Goal: Find contact information: Find contact information

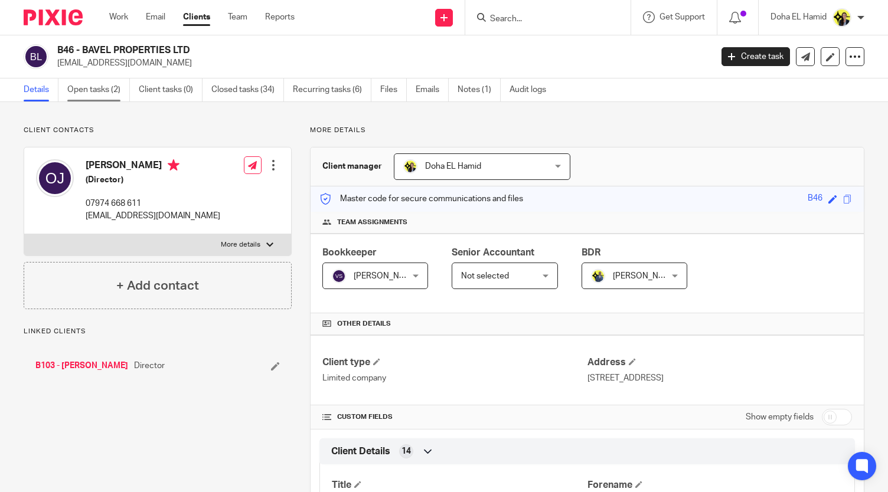
click at [105, 86] on link "Open tasks (2)" at bounding box center [98, 90] width 63 height 23
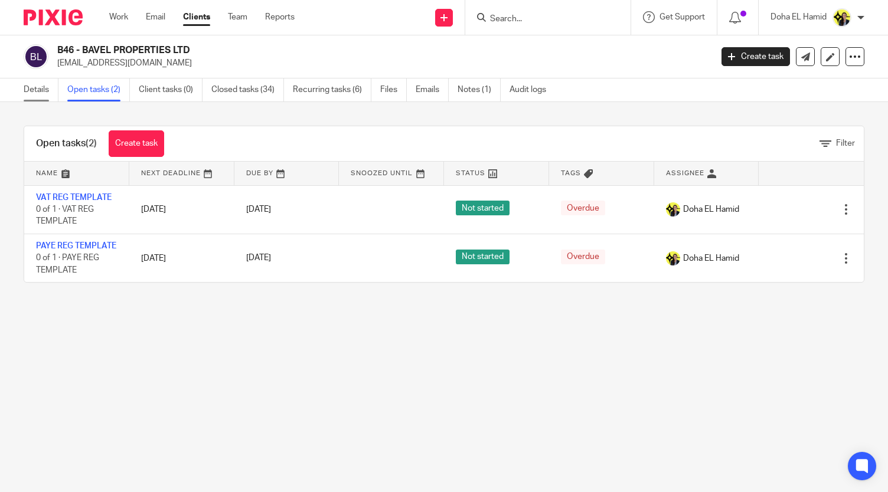
click at [49, 84] on link "Details" at bounding box center [41, 90] width 35 height 23
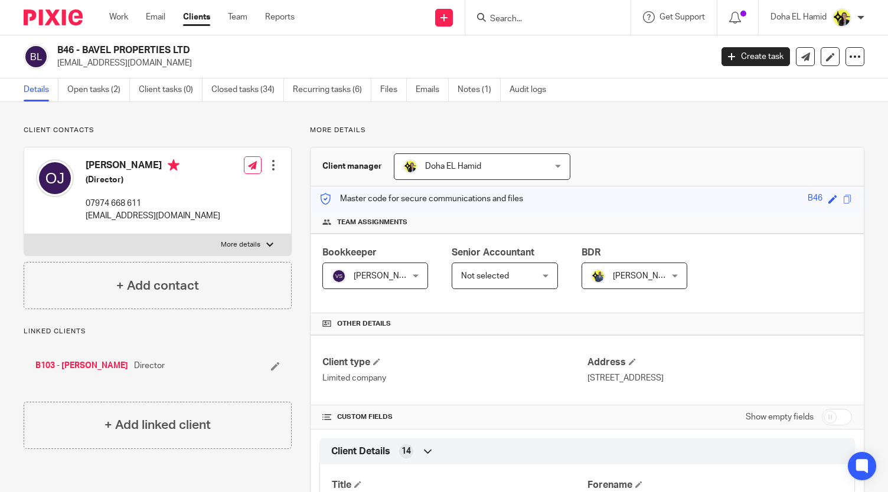
click at [112, 202] on p "07974 668 611" at bounding box center [153, 204] width 135 height 12
copy div "07974 668 611"
click at [522, 15] on input "Search" at bounding box center [542, 19] width 106 height 11
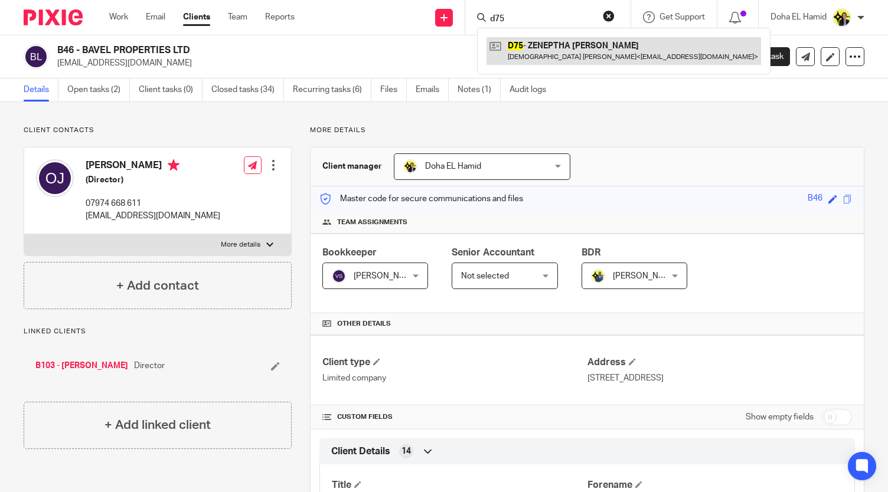
type input "d75"
click at [532, 60] on link at bounding box center [623, 50] width 274 height 27
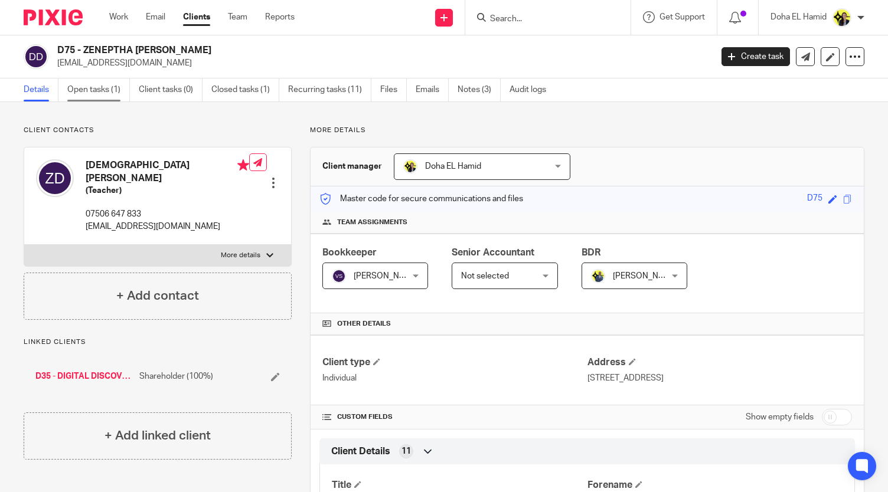
click at [99, 86] on link "Open tasks (1)" at bounding box center [98, 90] width 63 height 23
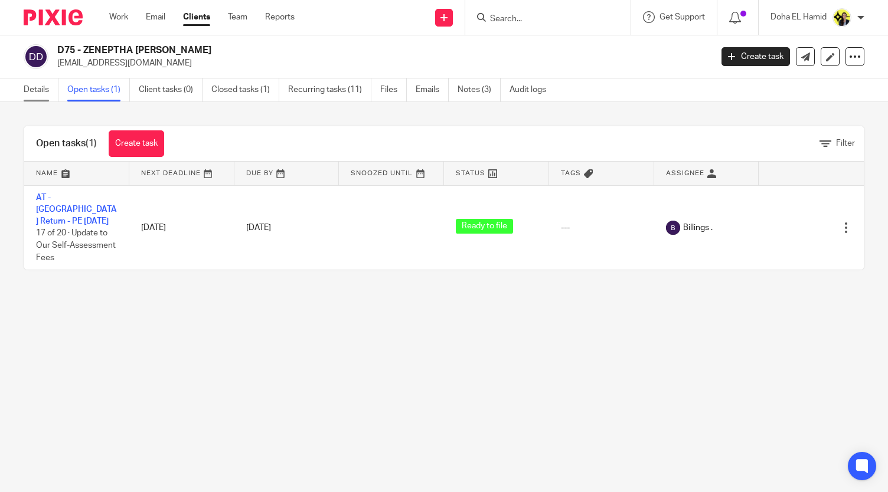
click at [35, 90] on link "Details" at bounding box center [41, 90] width 35 height 23
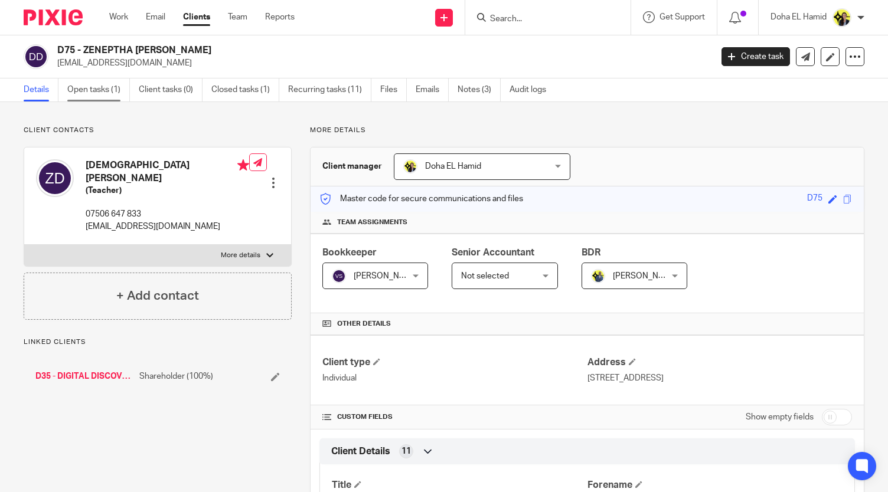
click at [91, 83] on link "Open tasks (1)" at bounding box center [98, 90] width 63 height 23
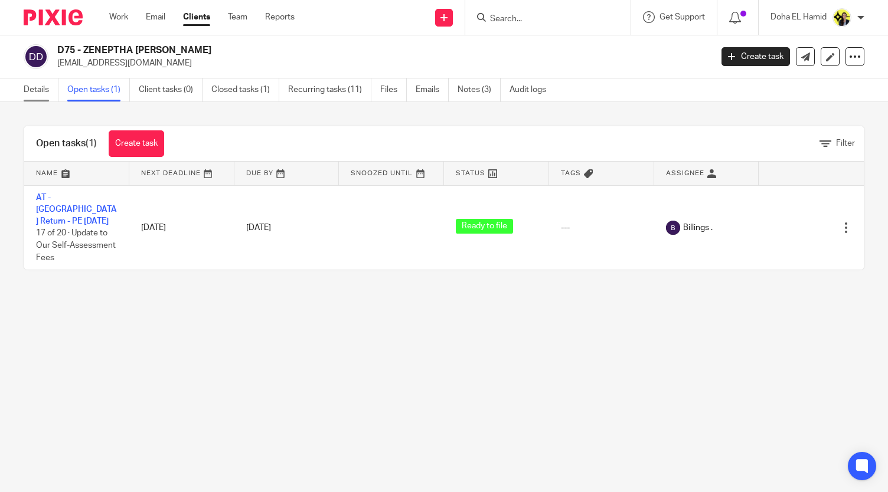
click at [47, 83] on link "Details" at bounding box center [41, 90] width 35 height 23
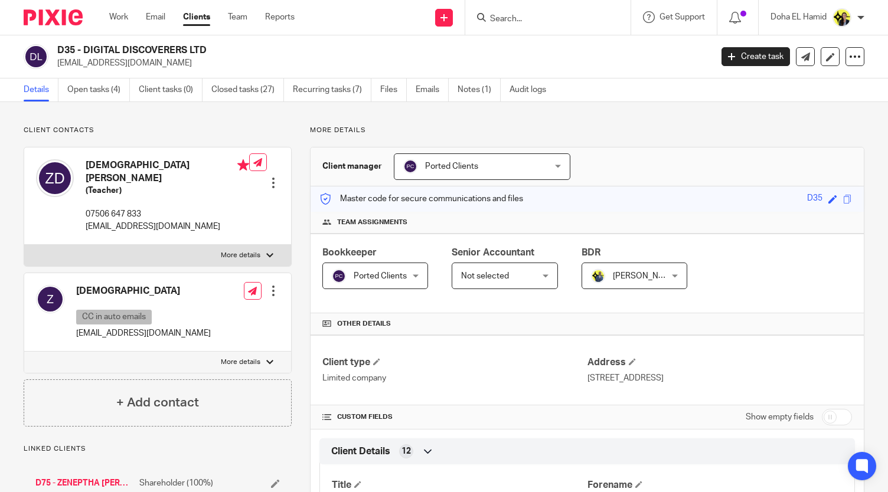
click at [514, 18] on input "Search" at bounding box center [542, 19] width 106 height 11
click at [519, 22] on input "Search" at bounding box center [542, 19] width 106 height 11
click at [508, 28] on div at bounding box center [547, 17] width 165 height 35
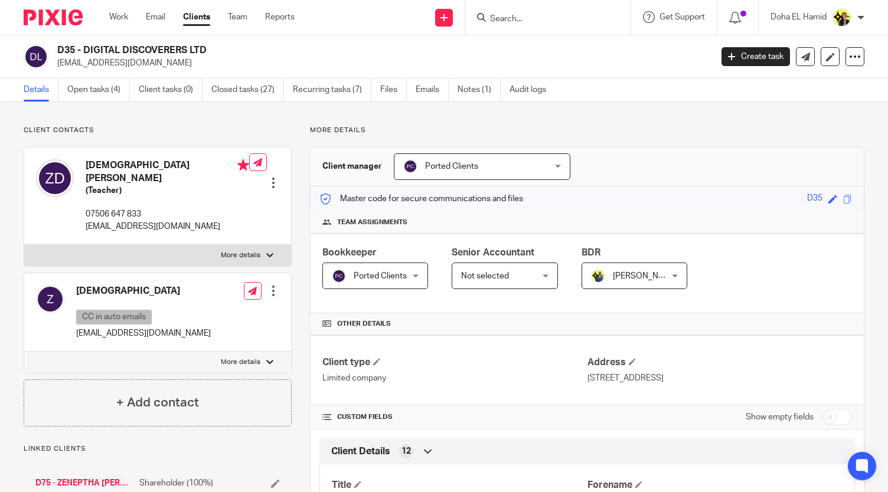
click at [506, 22] on input "Search" at bounding box center [542, 19] width 106 height 11
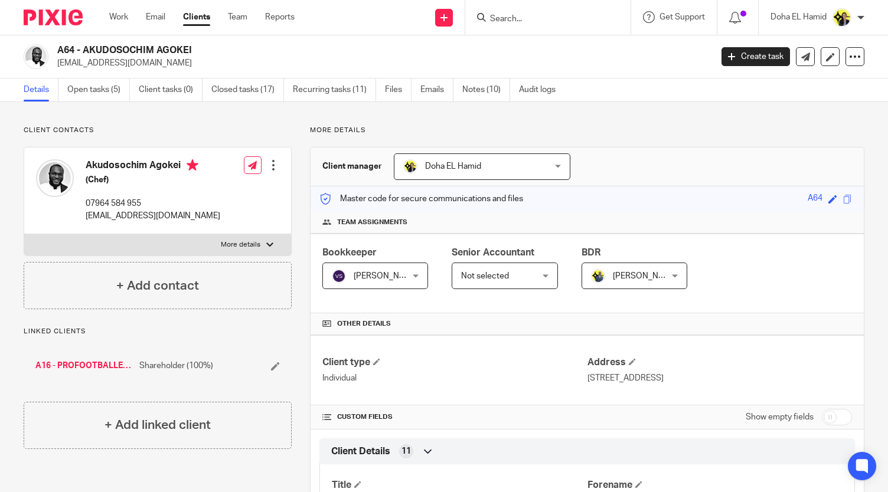
click at [523, 17] on input "Search" at bounding box center [542, 19] width 106 height 11
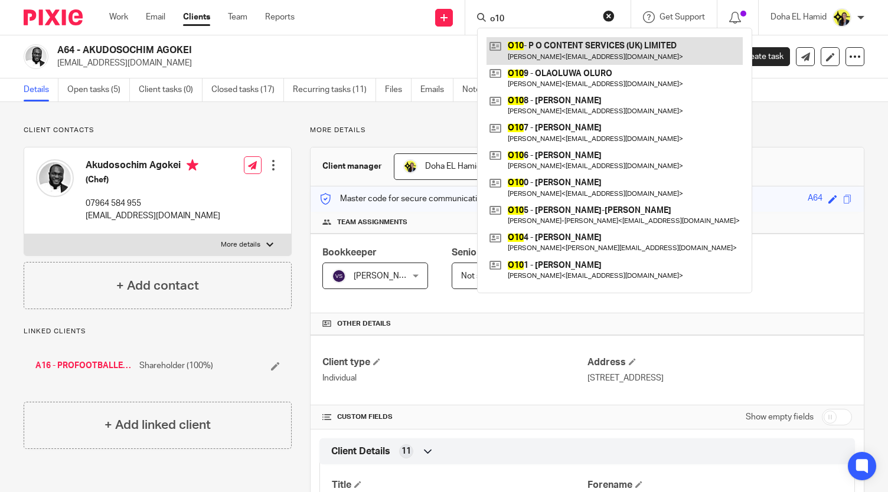
type input "o10"
click at [553, 41] on link at bounding box center [614, 50] width 256 height 27
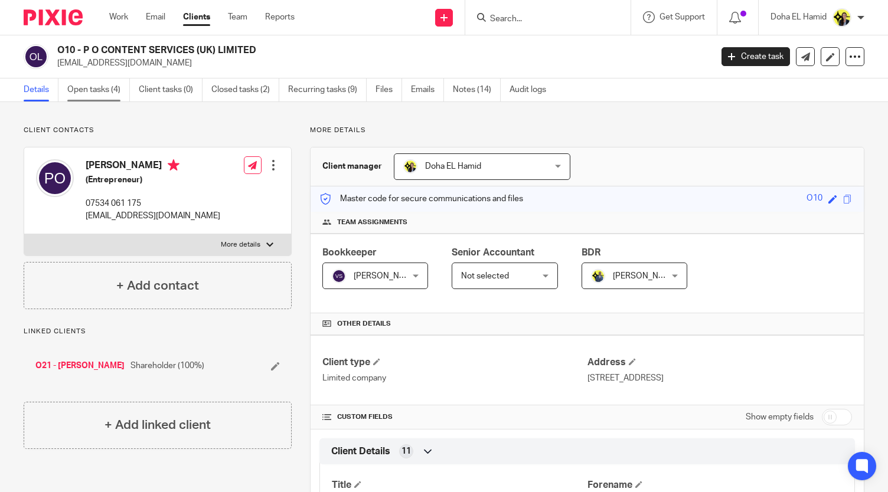
click at [101, 90] on link "Open tasks (4)" at bounding box center [98, 90] width 63 height 23
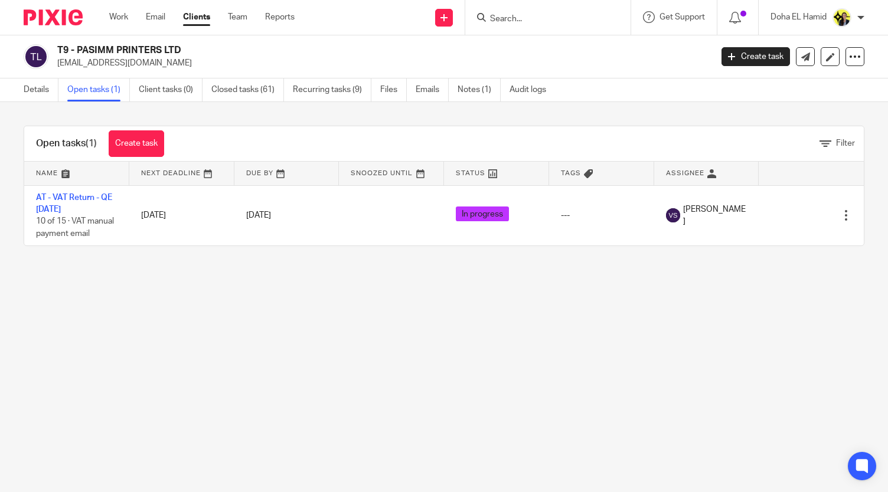
click at [537, 6] on div at bounding box center [547, 17] width 165 height 35
click at [521, 21] on input "Search" at bounding box center [542, 19] width 106 height 11
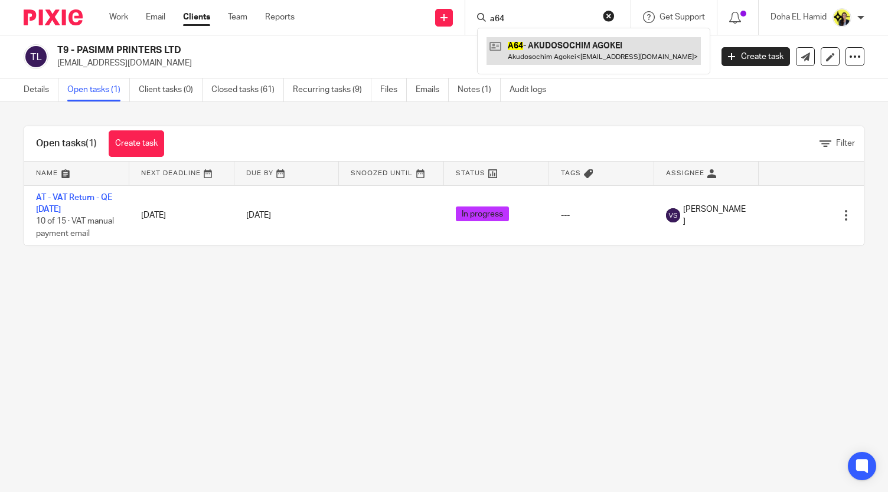
type input "a64"
click at [536, 44] on link at bounding box center [593, 50] width 214 height 27
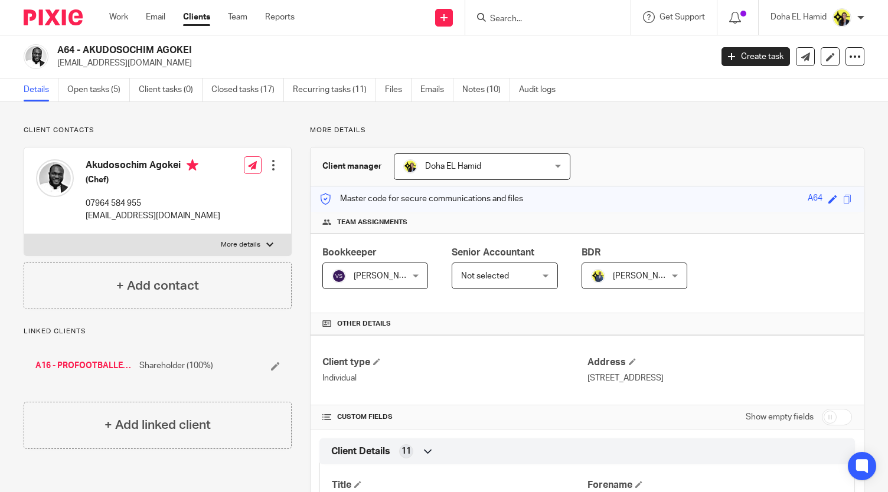
drag, startPoint x: 195, startPoint y: 50, endPoint x: 84, endPoint y: 40, distance: 111.4
click at [84, 40] on div "A64 - AKUDOSOCHIM AGOKEI [EMAIL_ADDRESS][DOMAIN_NAME] Create task Update from C…" at bounding box center [444, 56] width 888 height 43
click at [106, 362] on link "A16 - PROFOOTBALLER NUTRITION LTD" at bounding box center [84, 366] width 98 height 12
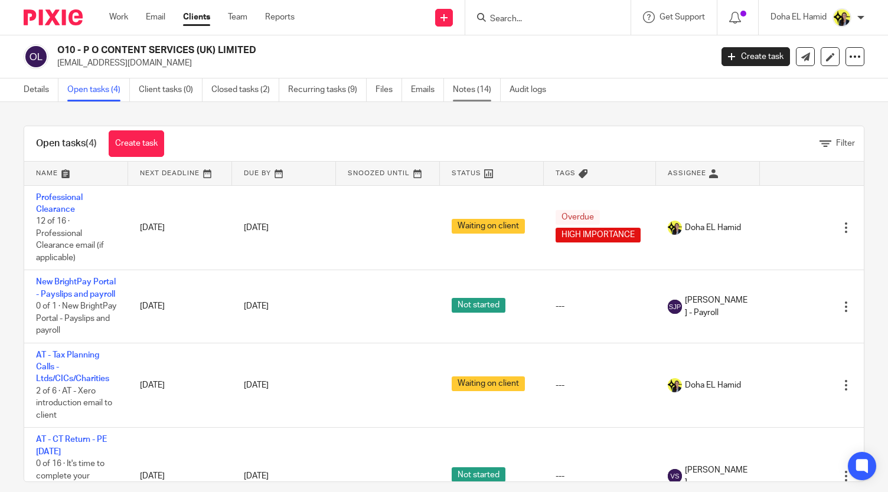
click at [483, 90] on link "Notes (14)" at bounding box center [477, 90] width 48 height 23
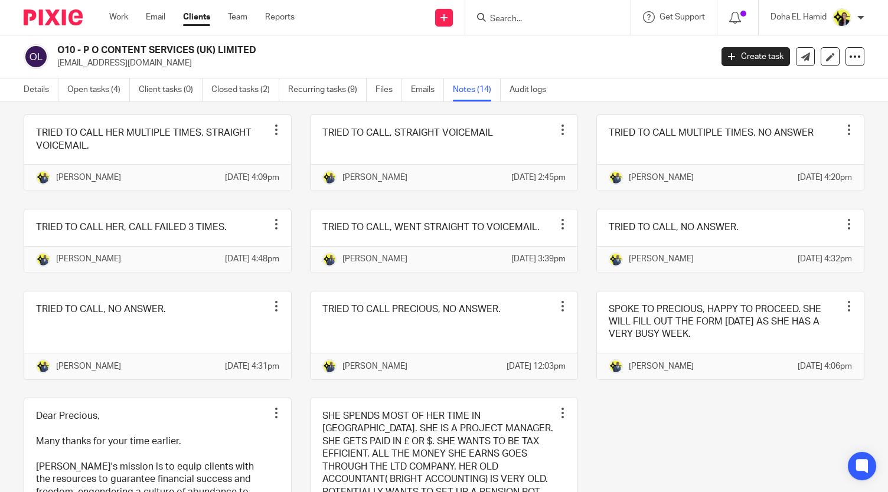
scroll to position [224, 0]
click at [865, 127] on div "Notes (14) Add note NEED TO CALL HER WITH YEMI TO DISCUSS THE FEES. THIS CALL W…" at bounding box center [444, 297] width 888 height 390
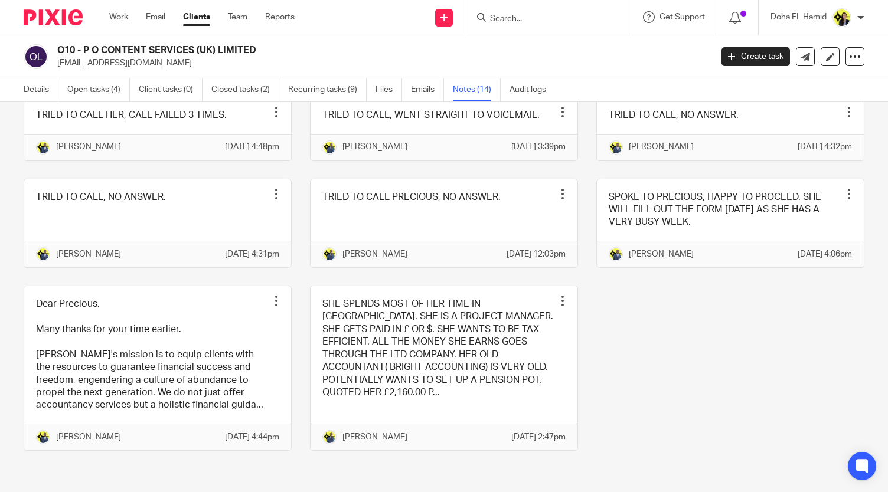
scroll to position [342, 0]
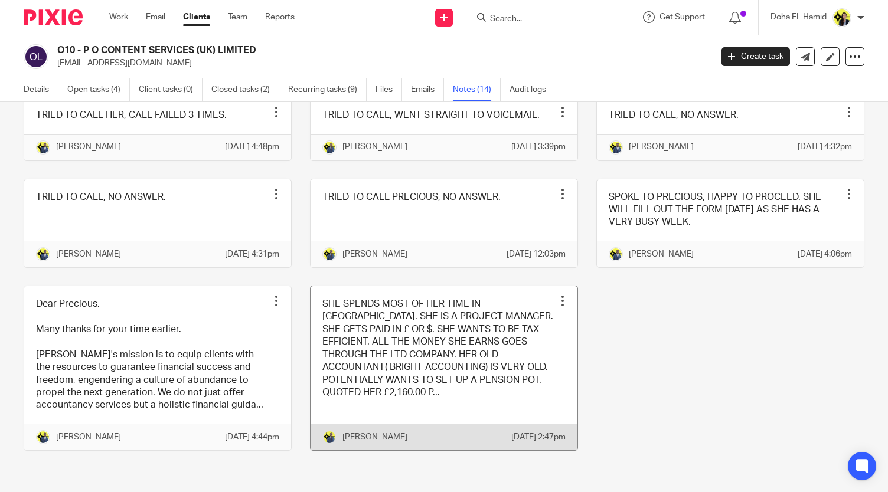
drag, startPoint x: 874, startPoint y: 354, endPoint x: 460, endPoint y: 421, distance: 419.2
click at [460, 421] on link at bounding box center [443, 368] width 267 height 164
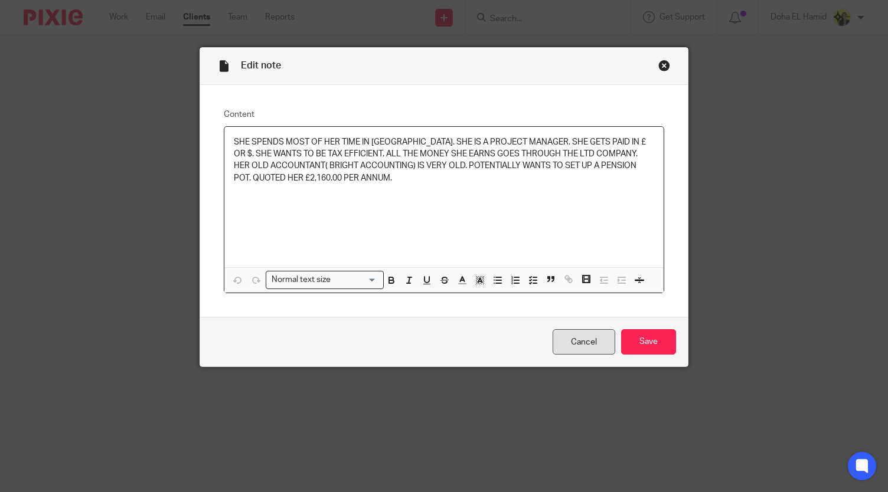
click at [581, 342] on link "Cancel" at bounding box center [583, 341] width 63 height 25
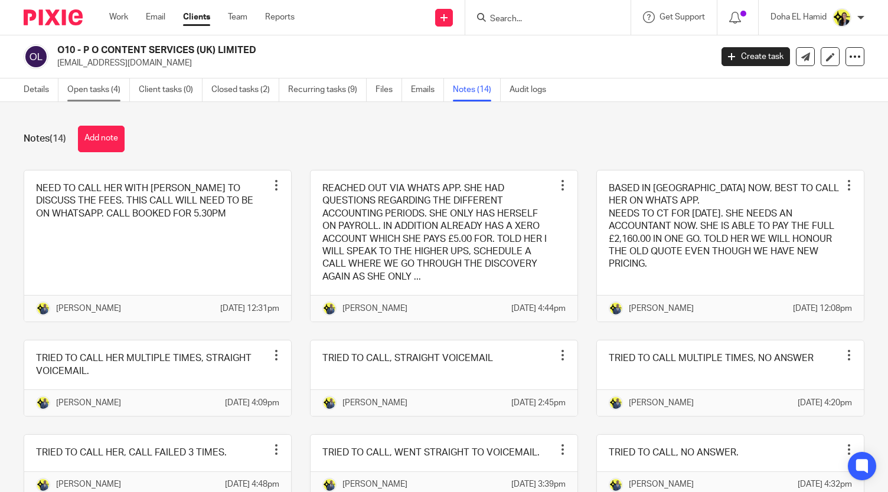
click at [93, 90] on link "Open tasks (4)" at bounding box center [98, 90] width 63 height 23
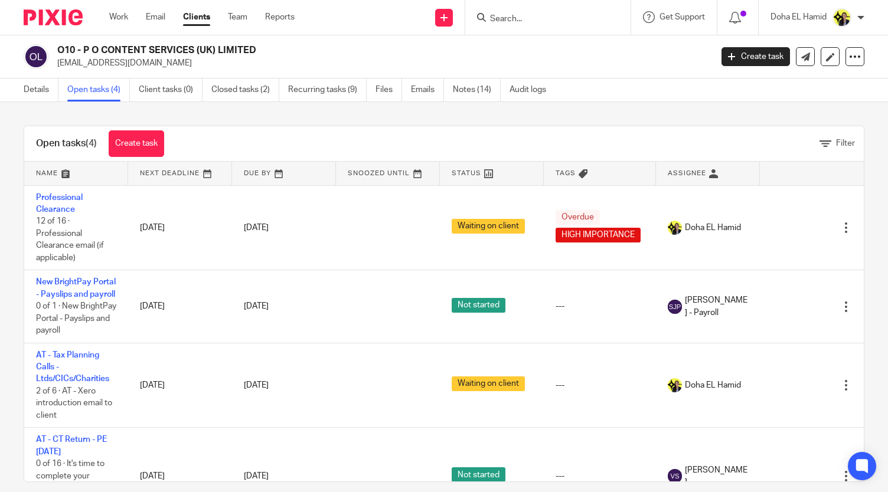
click at [240, 56] on h2 "O10 - P O CONTENT SERVICES (UK) LIMITED" at bounding box center [315, 50] width 517 height 12
copy div "O10 - P O CONTENT SERVICES (UK) LIMITED"
click at [87, 65] on p "precious@pov-shift.co" at bounding box center [380, 63] width 646 height 12
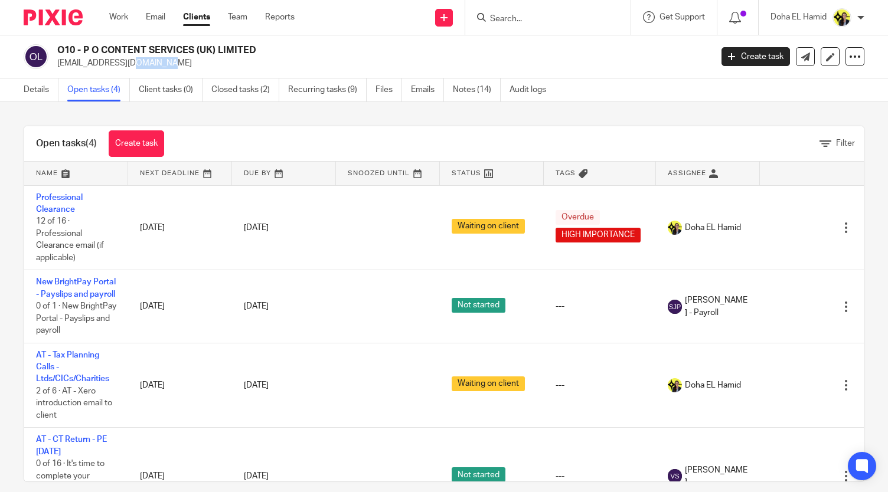
click at [87, 65] on p "precious@pov-shift.co" at bounding box center [380, 63] width 646 height 12
copy main "precious@pov-shift.co Create task Update from Companies House Export data Merge…"
click at [522, 11] on form at bounding box center [552, 17] width 126 height 15
click at [512, 18] on input "Search" at bounding box center [542, 19] width 106 height 11
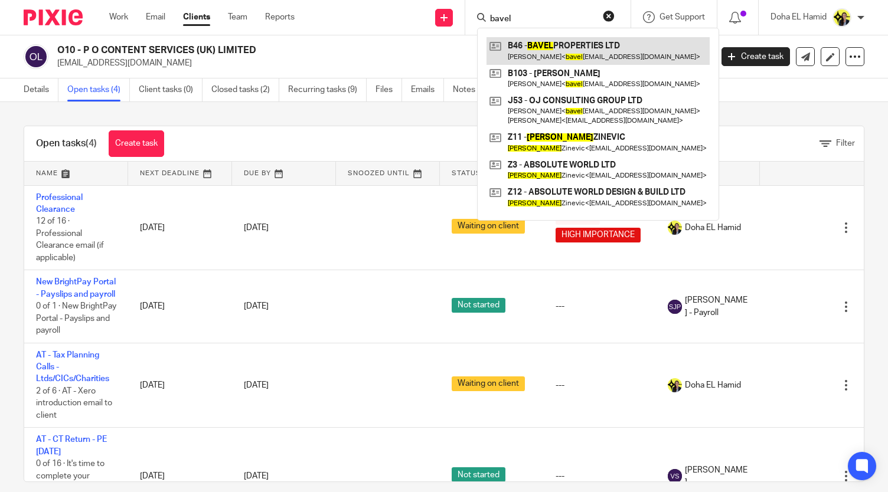
type input "bavel"
click at [582, 53] on link at bounding box center [597, 50] width 223 height 27
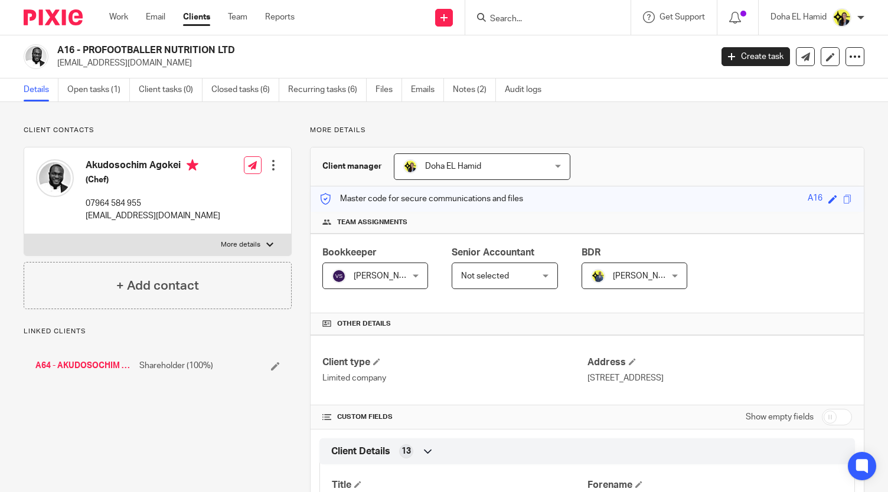
drag, startPoint x: 244, startPoint y: 48, endPoint x: 84, endPoint y: 51, distance: 160.6
click at [84, 51] on h2 "A16 - PROFOOTBALLER NUTRITION LTD" at bounding box center [315, 50] width 517 height 12
copy h2 "PROFOOTBALLER NUTRITION LTD"
click at [118, 44] on h2 "A16 - PROFOOTBALLER NUTRITION LTD" at bounding box center [315, 50] width 517 height 12
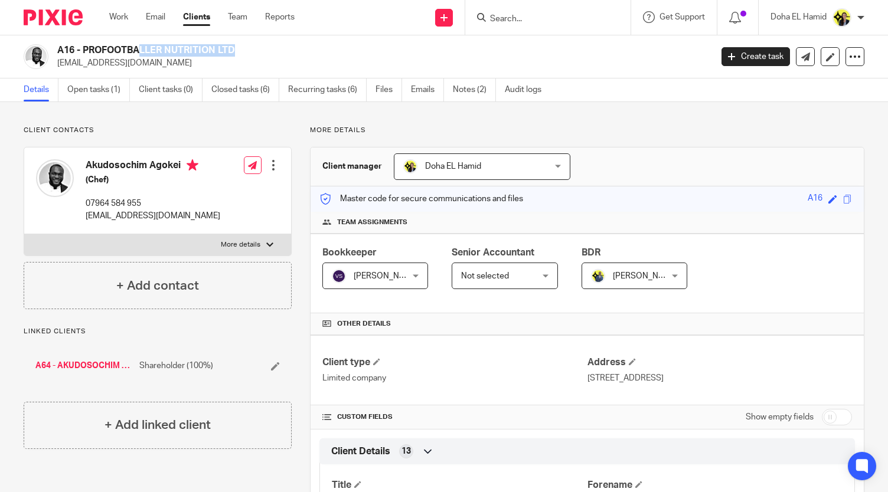
click at [118, 44] on h2 "A16 - PROFOOTBALLER NUTRITION LTD" at bounding box center [315, 50] width 517 height 12
click at [110, 223] on div "Akudosochim Agokei (Chef) 07964 584 955 [EMAIL_ADDRESS][DOMAIN_NAME]" at bounding box center [128, 190] width 184 height 74
copy div "[EMAIL_ADDRESS][DOMAIN_NAME]"
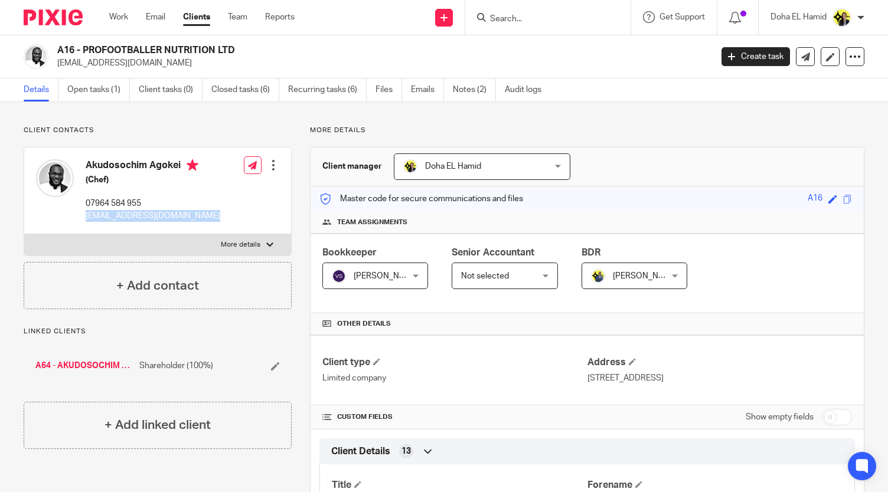
click at [496, 17] on input "Search" at bounding box center [542, 19] width 106 height 11
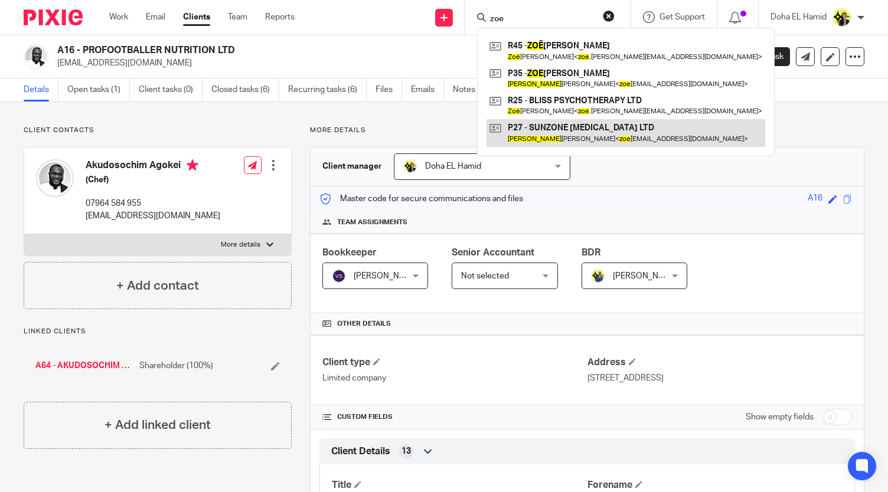
type input "zoe"
click at [573, 131] on link at bounding box center [625, 132] width 279 height 27
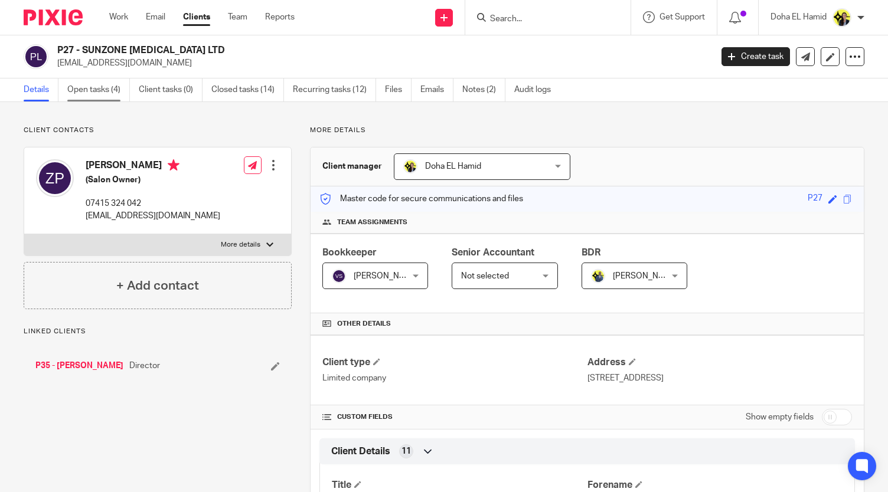
click at [96, 91] on link "Open tasks (4)" at bounding box center [98, 90] width 63 height 23
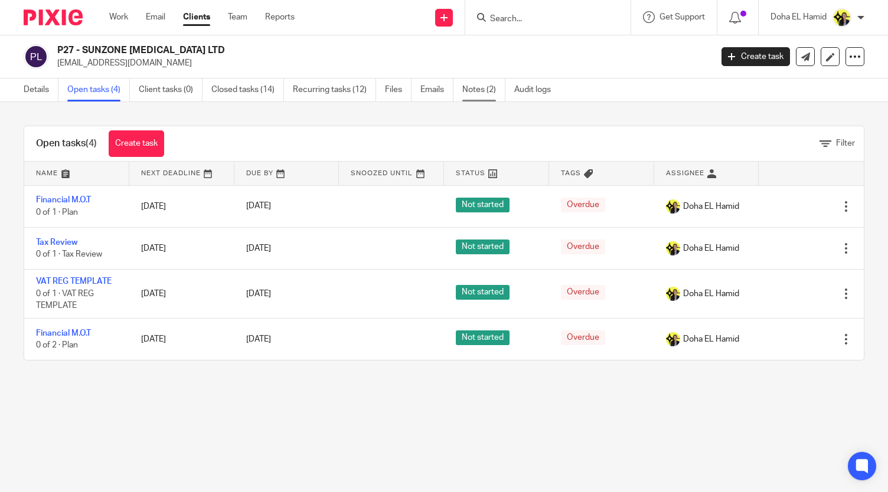
click at [479, 97] on link "Notes (2)" at bounding box center [483, 90] width 43 height 23
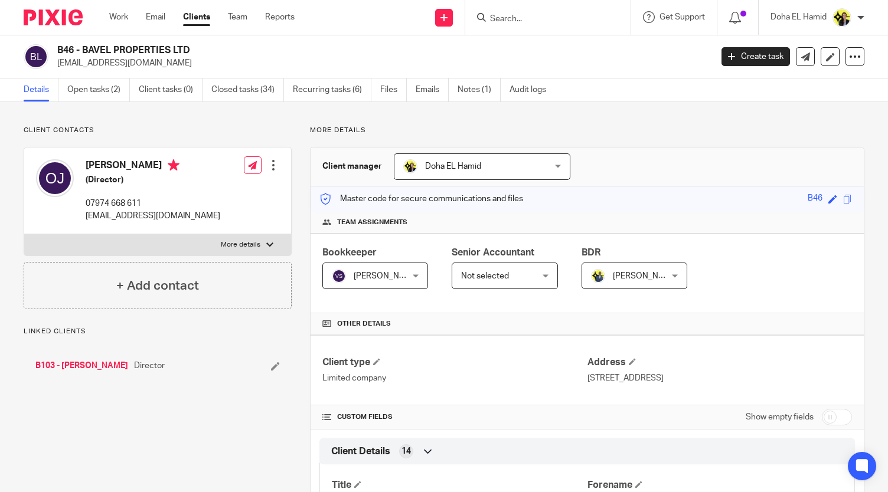
click at [157, 48] on h2 "B46 - BAVEL PROPERTIES LTD" at bounding box center [315, 50] width 517 height 12
click at [158, 47] on h2 "B46 - BAVEL PROPERTIES LTD" at bounding box center [315, 50] width 517 height 12
copy div "B46 - BAVEL PROPERTIES LTD"
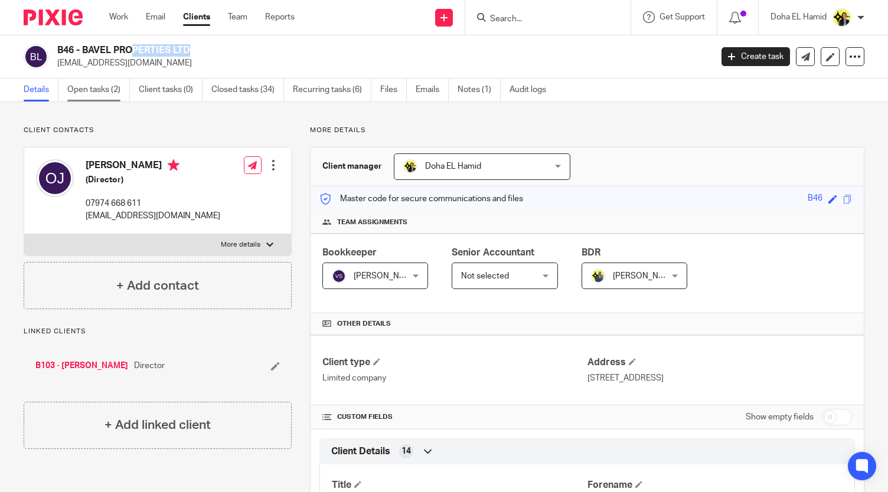
click at [107, 82] on link "Open tasks (2)" at bounding box center [98, 90] width 63 height 23
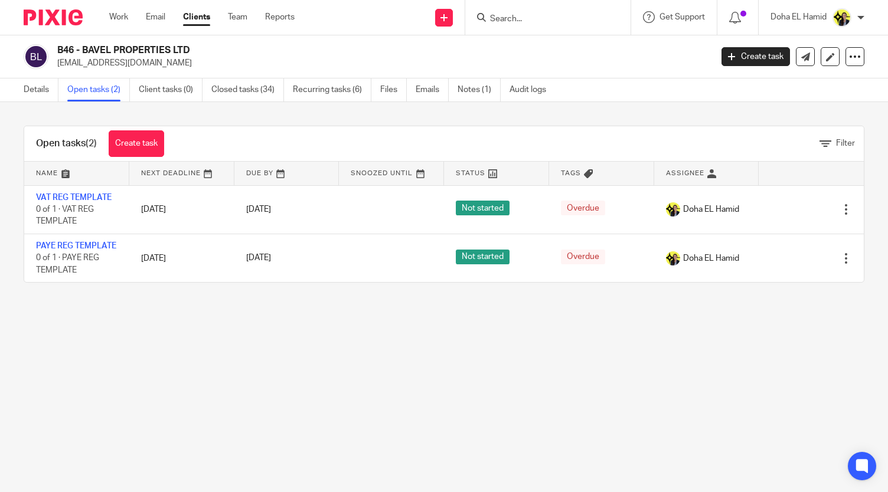
click at [204, 328] on main "B46 - BAVEL PROPERTIES LTD [EMAIL_ADDRESS][DOMAIN_NAME] Create task Update from…" at bounding box center [444, 246] width 888 height 492
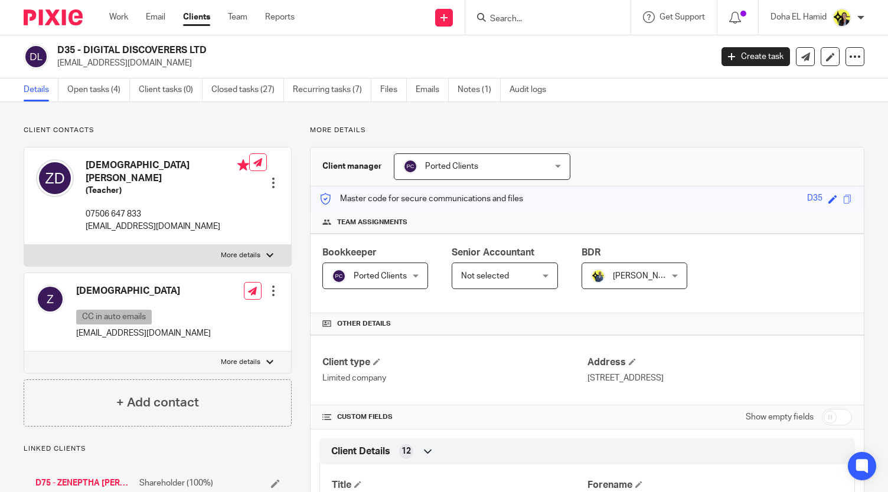
click at [514, 12] on form at bounding box center [552, 17] width 126 height 15
click at [512, 14] on input "Search" at bounding box center [542, 19] width 106 height 11
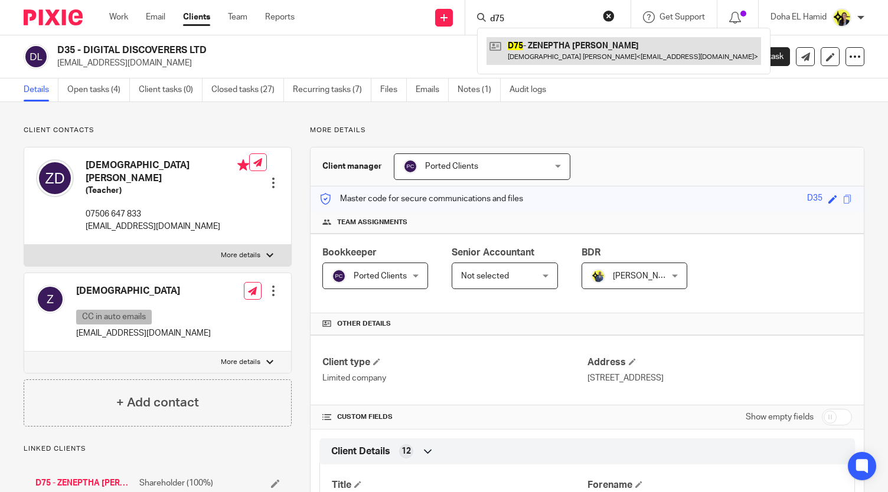
type input "d75"
click at [572, 44] on link at bounding box center [623, 50] width 274 height 27
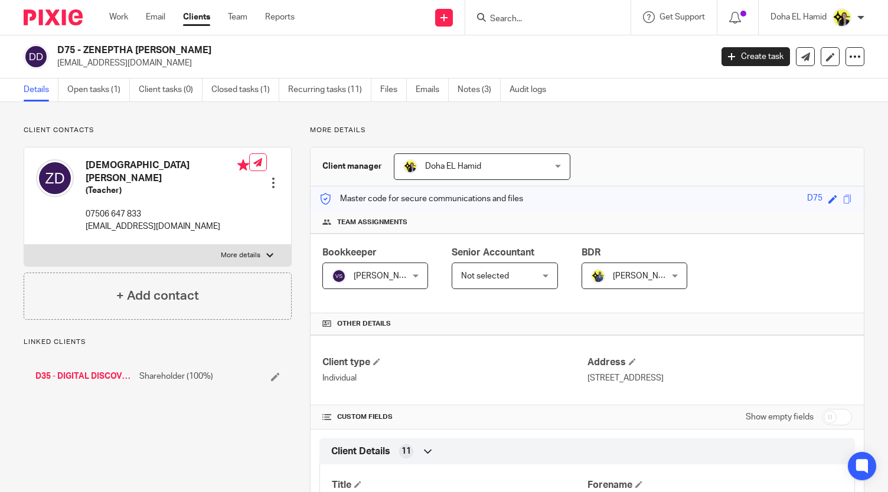
click at [138, 48] on h2 "D75 - ZENEPTHA [PERSON_NAME]" at bounding box center [315, 50] width 517 height 12
copy div "D75 - ZENEPTHA [PERSON_NAME]"
click at [110, 164] on h4 "[DEMOGRAPHIC_DATA] [PERSON_NAME]" at bounding box center [168, 171] width 164 height 25
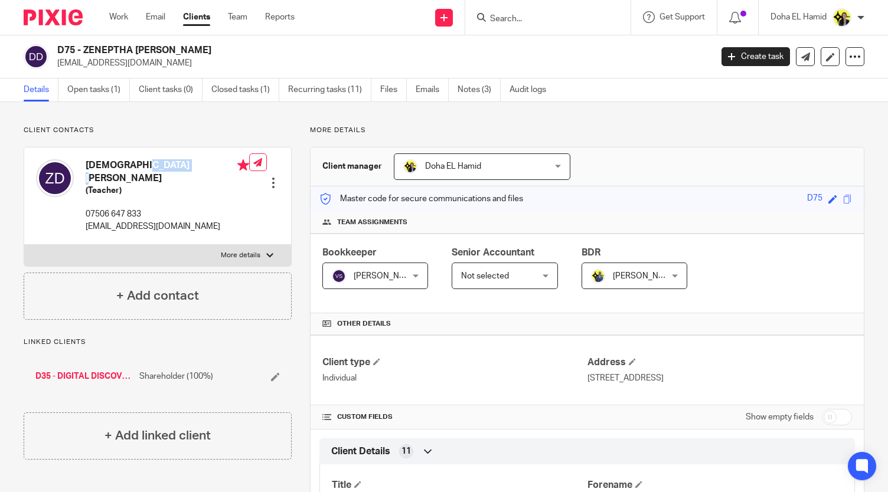
click at [110, 164] on h4 "[DEMOGRAPHIC_DATA] [PERSON_NAME]" at bounding box center [168, 171] width 164 height 25
copy h4 "[DEMOGRAPHIC_DATA]"
click at [131, 221] on p "[EMAIL_ADDRESS][DOMAIN_NAME]" at bounding box center [168, 227] width 164 height 12
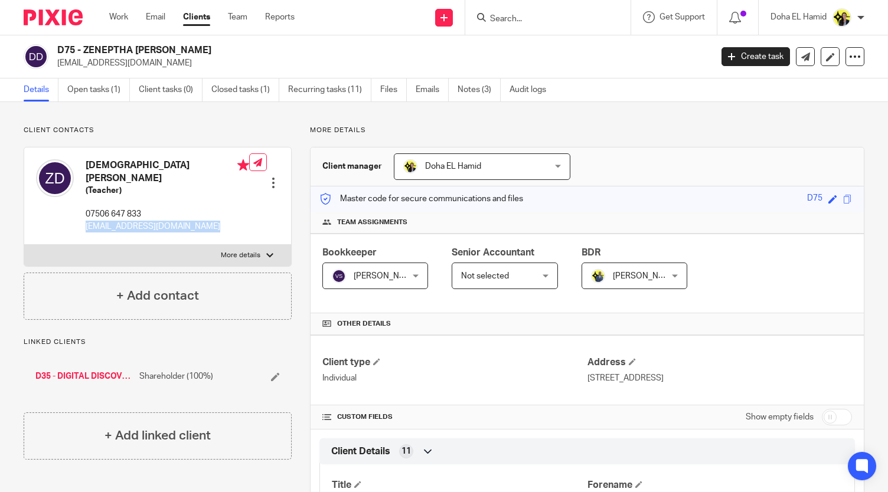
click at [131, 221] on p "[EMAIL_ADDRESS][DOMAIN_NAME]" at bounding box center [168, 227] width 164 height 12
copy div "[EMAIL_ADDRESS][DOMAIN_NAME]"
